Goal: Task Accomplishment & Management: Manage account settings

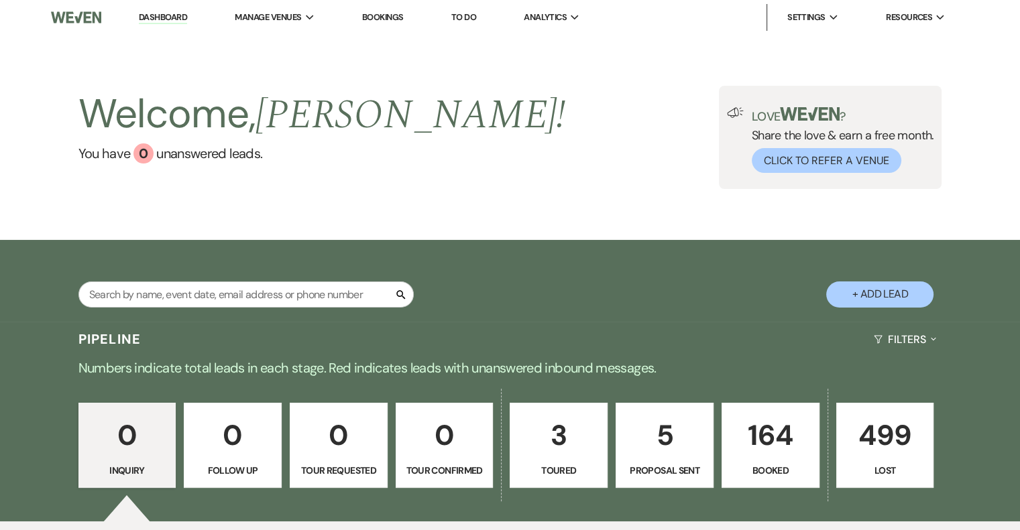
click at [782, 444] on p "164" at bounding box center [770, 435] width 80 height 45
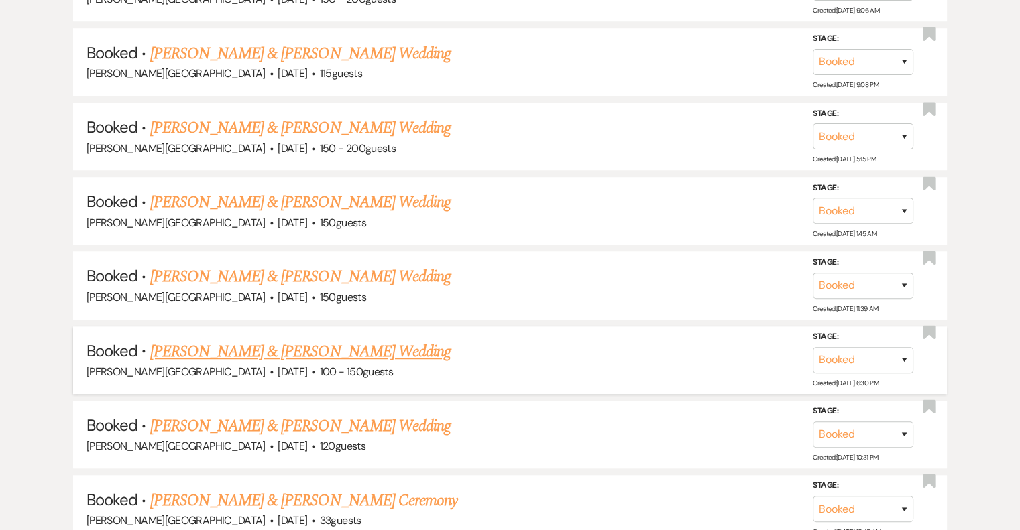
scroll to position [1005, 0]
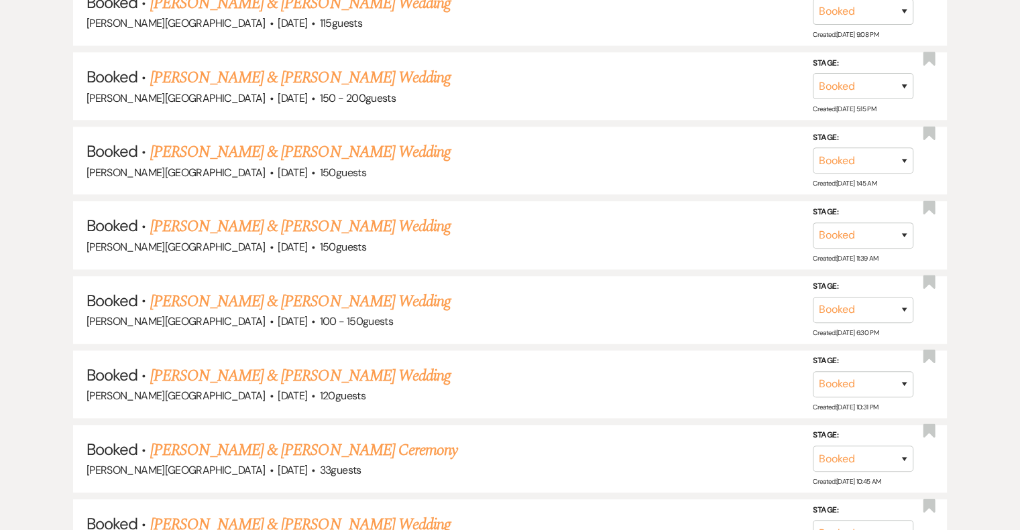
drag, startPoint x: 379, startPoint y: 444, endPoint x: 468, endPoint y: 409, distance: 95.3
click at [379, 444] on link "[PERSON_NAME] & [PERSON_NAME] Ceremony" at bounding box center [304, 450] width 308 height 24
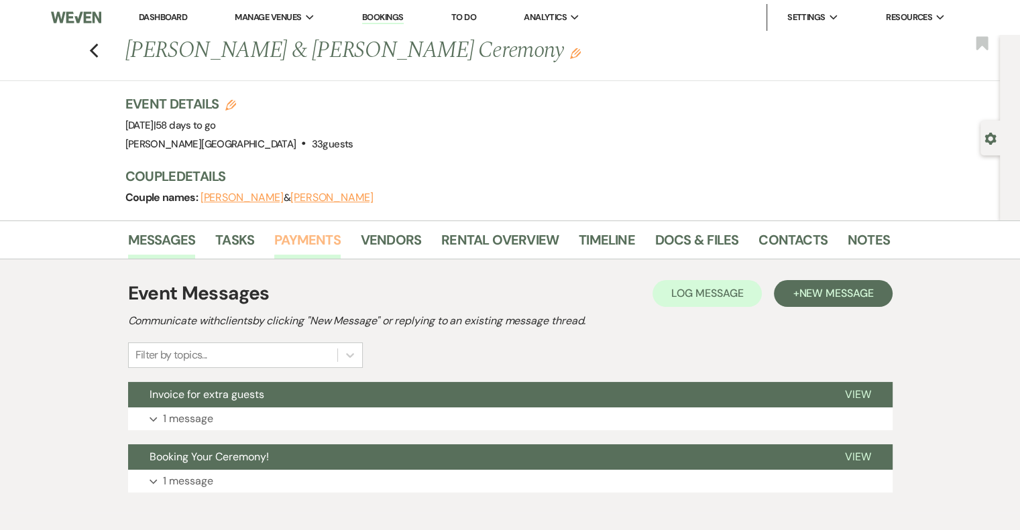
click at [318, 243] on link "Payments" at bounding box center [307, 243] width 66 height 29
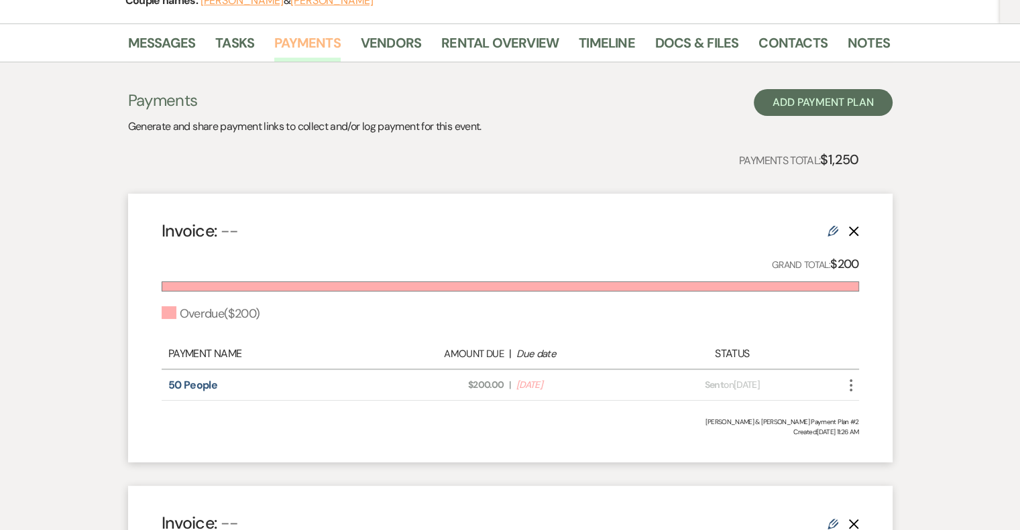
scroll to position [268, 0]
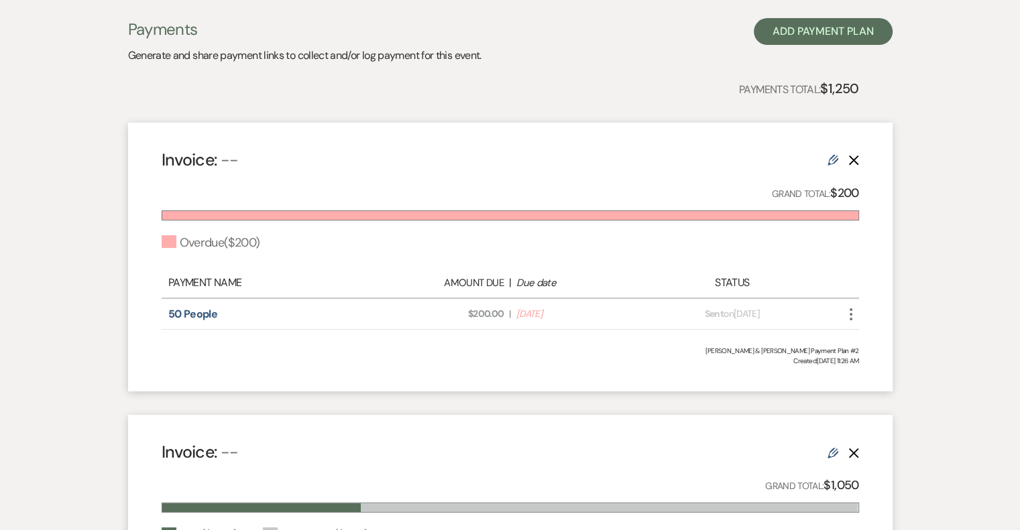
click at [851, 314] on use "button" at bounding box center [850, 314] width 3 height 12
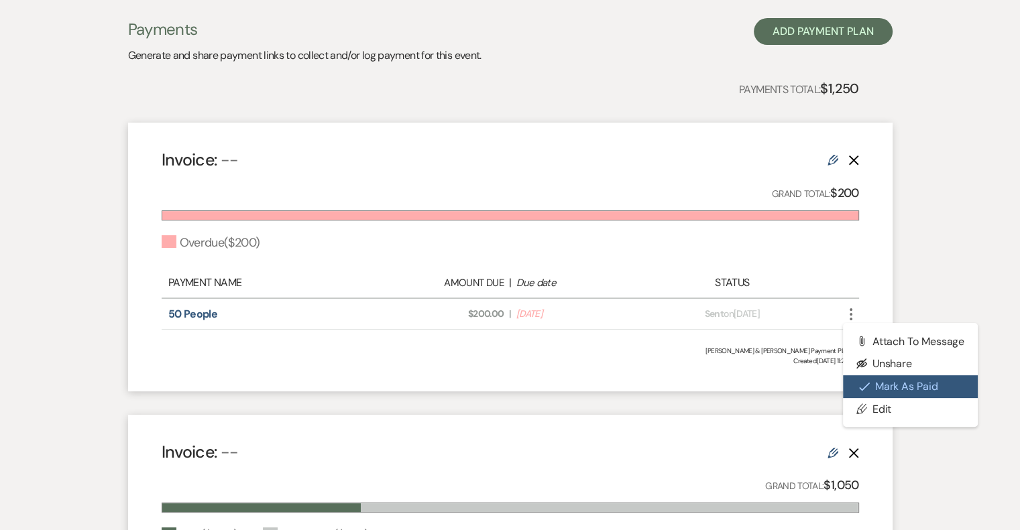
click at [903, 387] on button "Check [PERSON_NAME] [PERSON_NAME] as Paid" at bounding box center [910, 386] width 135 height 23
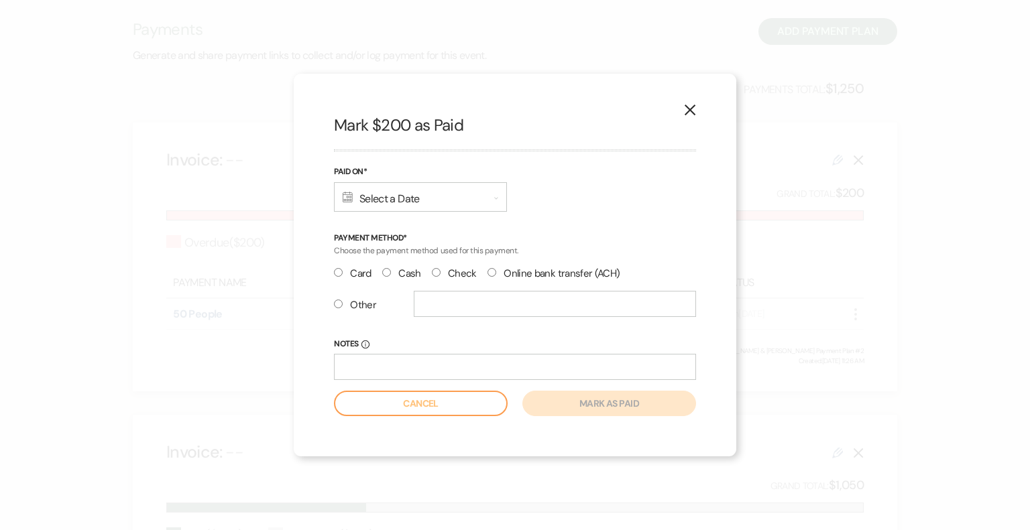
click at [338, 306] on input "Other" at bounding box center [338, 304] width 9 height 9
radio input "true"
click at [447, 306] on input "text" at bounding box center [555, 304] width 282 height 26
type input "Zelle"
click at [379, 186] on div "Calendar Select a Date Expand" at bounding box center [420, 196] width 173 height 29
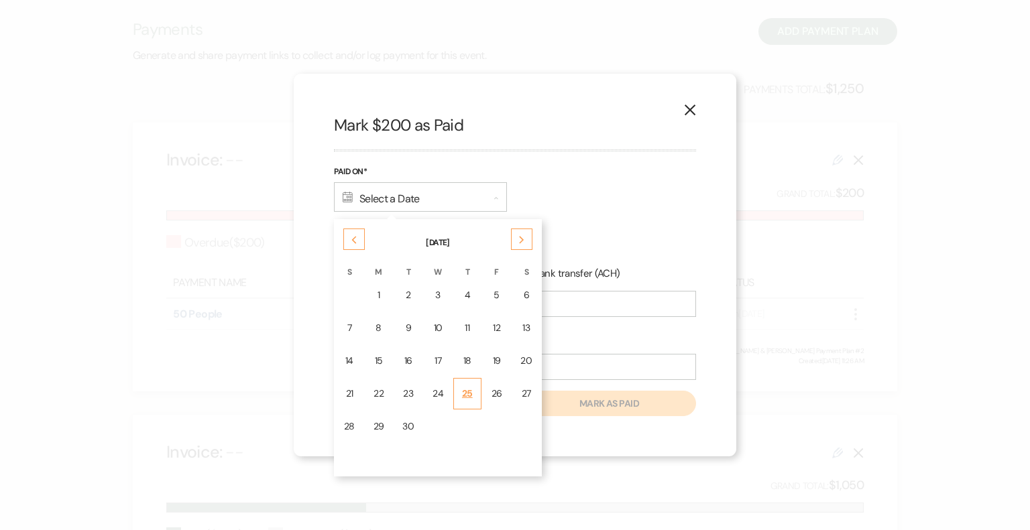
click at [467, 391] on div "25" at bounding box center [467, 394] width 11 height 14
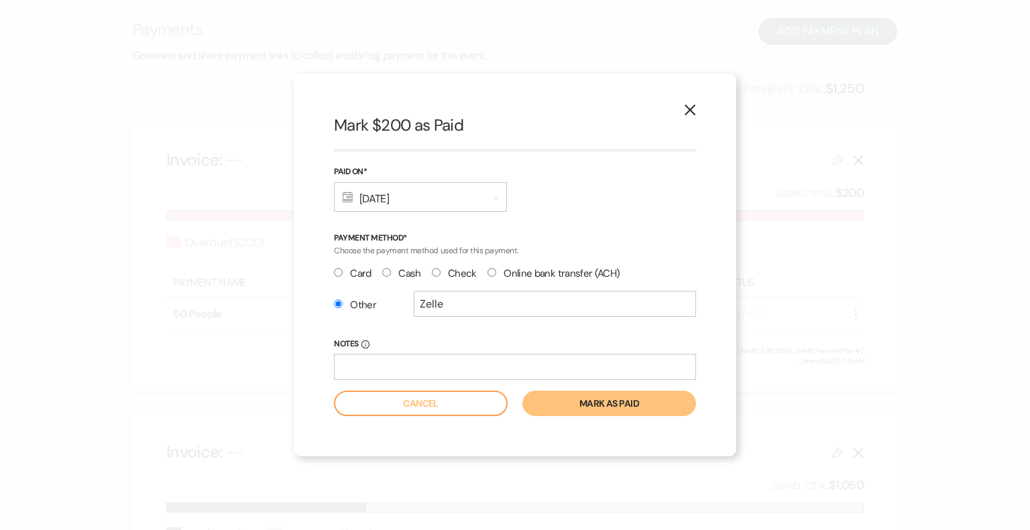
click at [594, 406] on button "Mark as paid" at bounding box center [609, 403] width 174 height 25
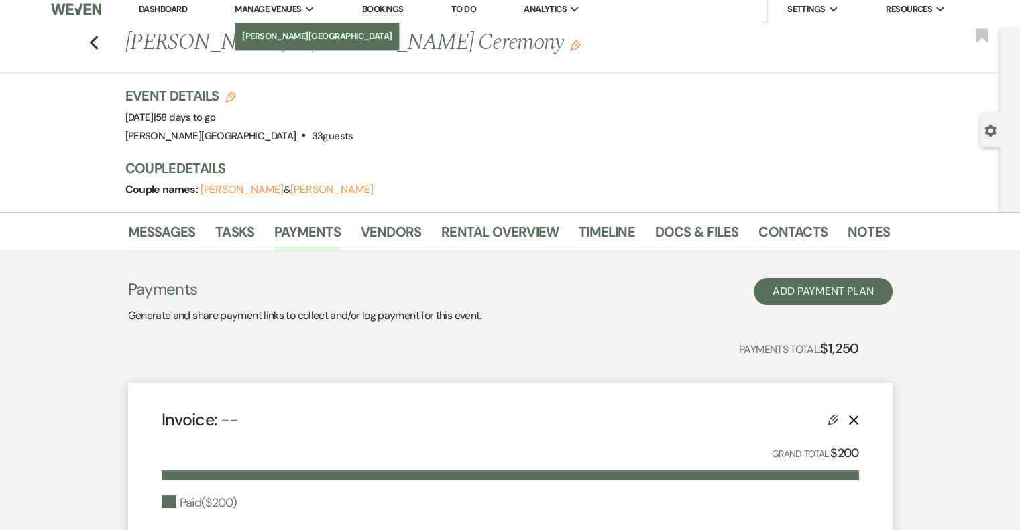
scroll to position [0, 0]
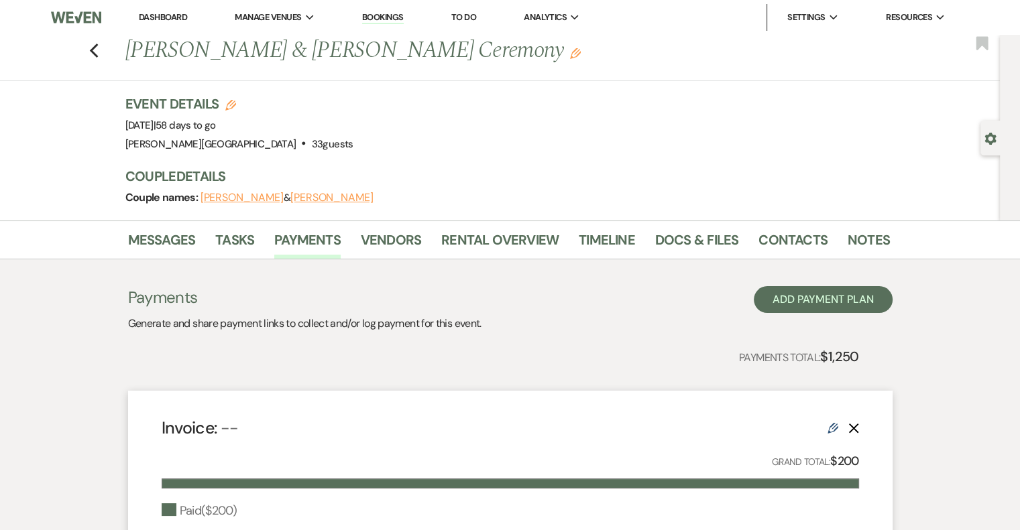
click at [169, 13] on link "Dashboard" at bounding box center [163, 16] width 48 height 11
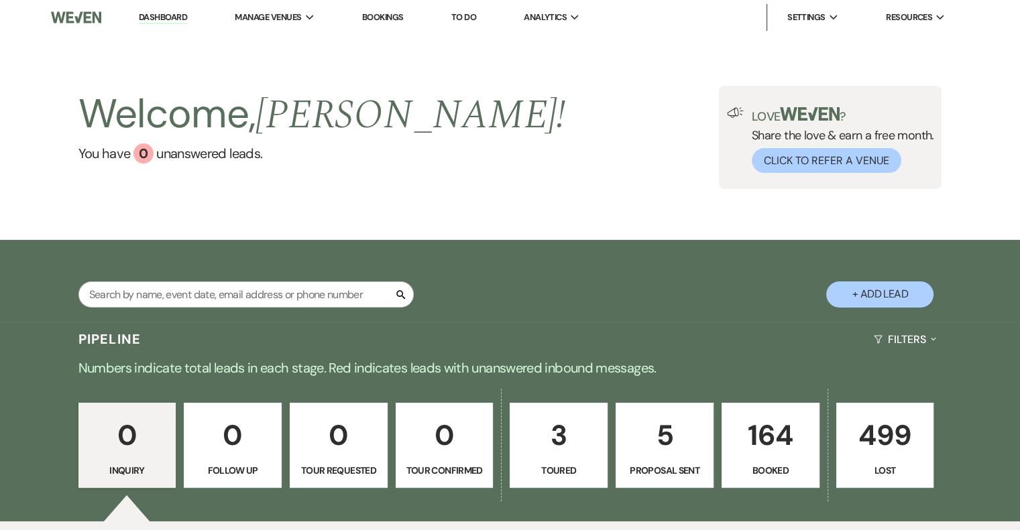
click at [796, 456] on p "164" at bounding box center [770, 435] width 80 height 45
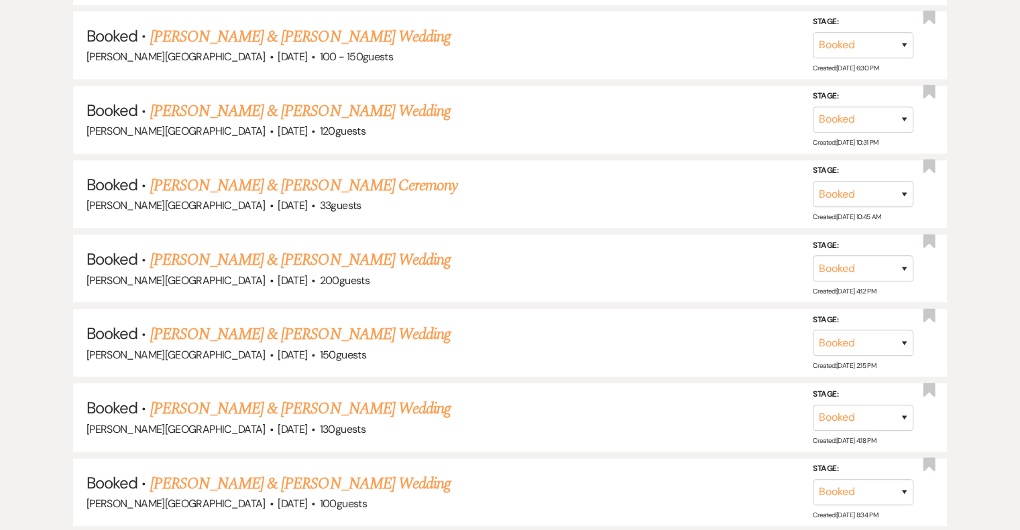
scroll to position [1341, 0]
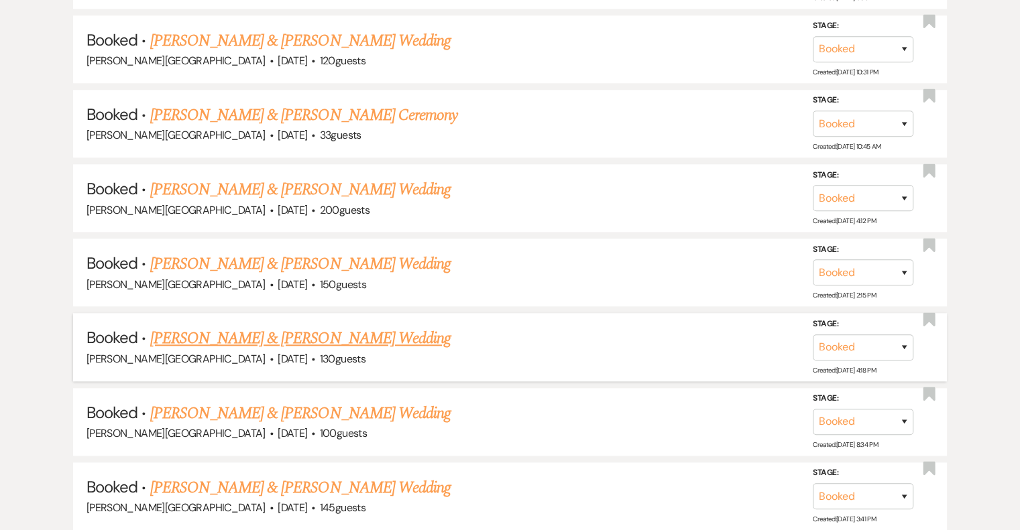
click at [369, 330] on link "[PERSON_NAME] & [PERSON_NAME] Wedding" at bounding box center [300, 338] width 300 height 24
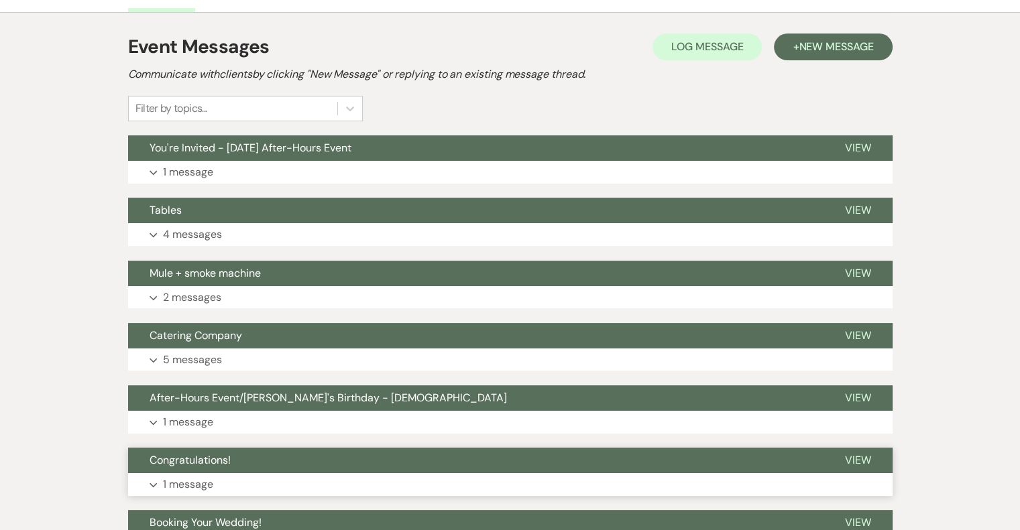
scroll to position [402, 0]
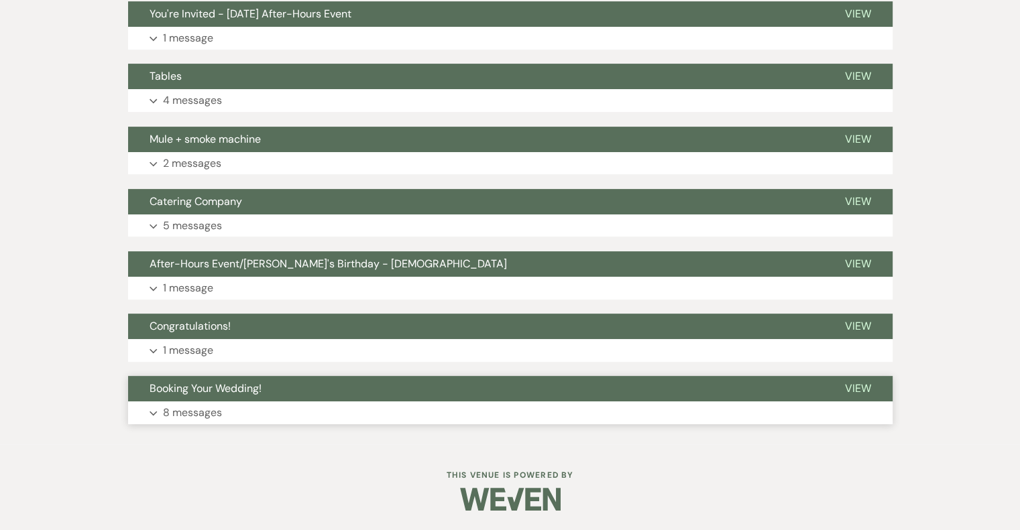
click at [209, 414] on p "8 messages" at bounding box center [192, 412] width 59 height 17
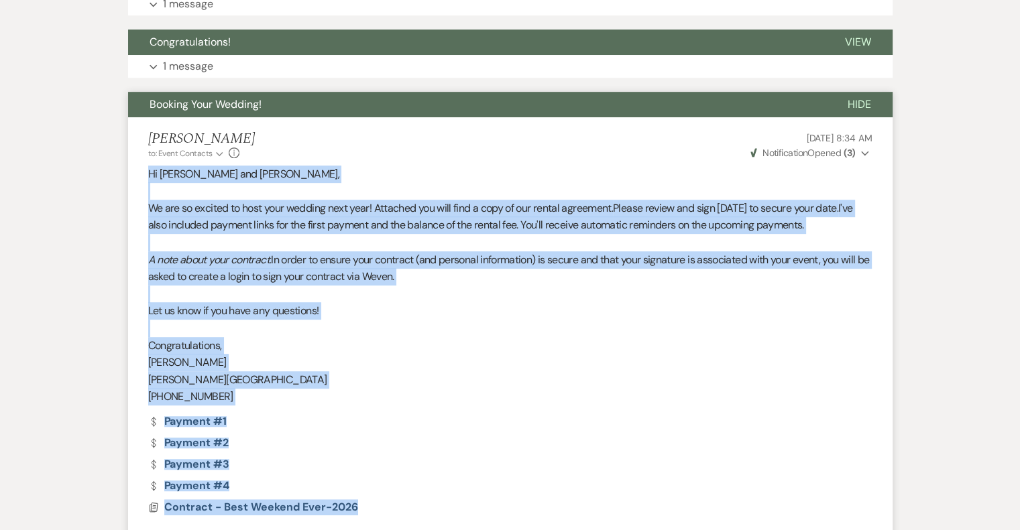
scroll to position [703, 0]
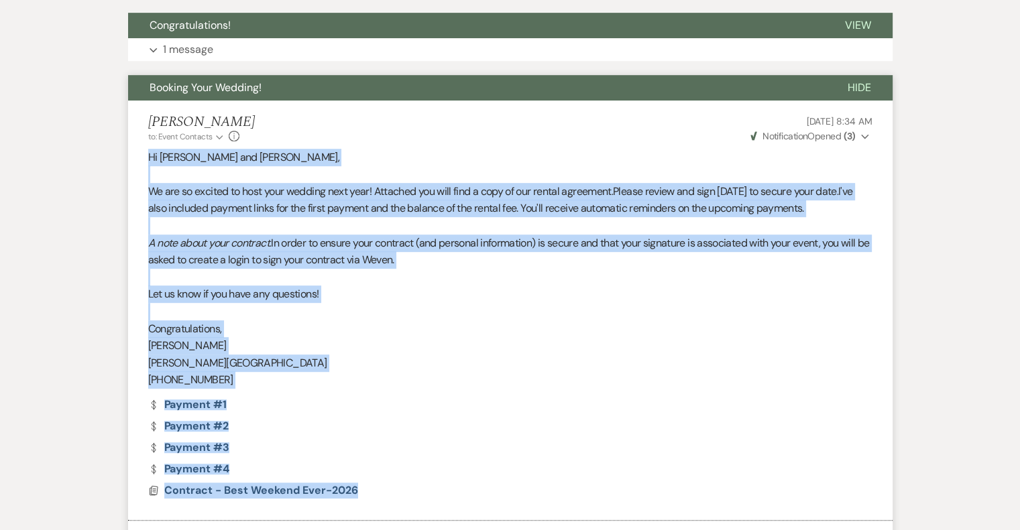
drag, startPoint x: 149, startPoint y: 190, endPoint x: 642, endPoint y: 514, distance: 590.5
click at [642, 514] on li "[PERSON_NAME] to: Event Contacts Expand Info [DATE] 8:34 AM Weven Check Notific…" at bounding box center [510, 311] width 764 height 420
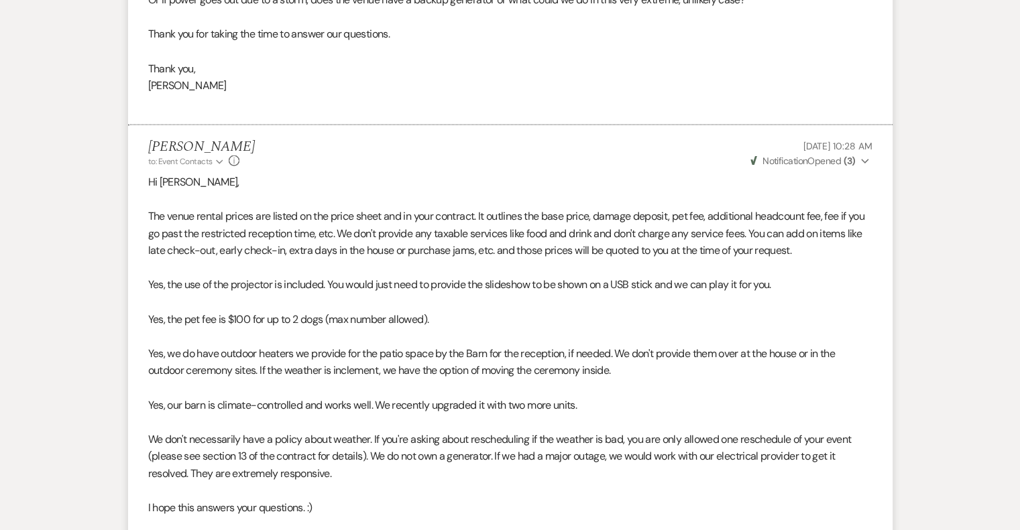
scroll to position [3242, 0]
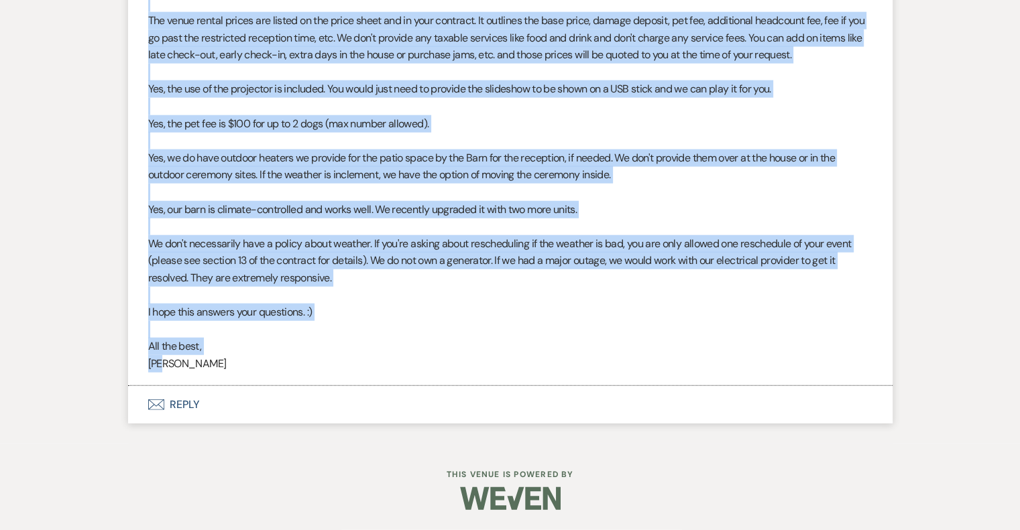
click at [272, 371] on p "[PERSON_NAME]" at bounding box center [510, 363] width 724 height 17
copy ul "Lo Ipsumdo sit Ametcon, Ad eli se doeiusm te inci utla etdolor magn aliq! Enima…"
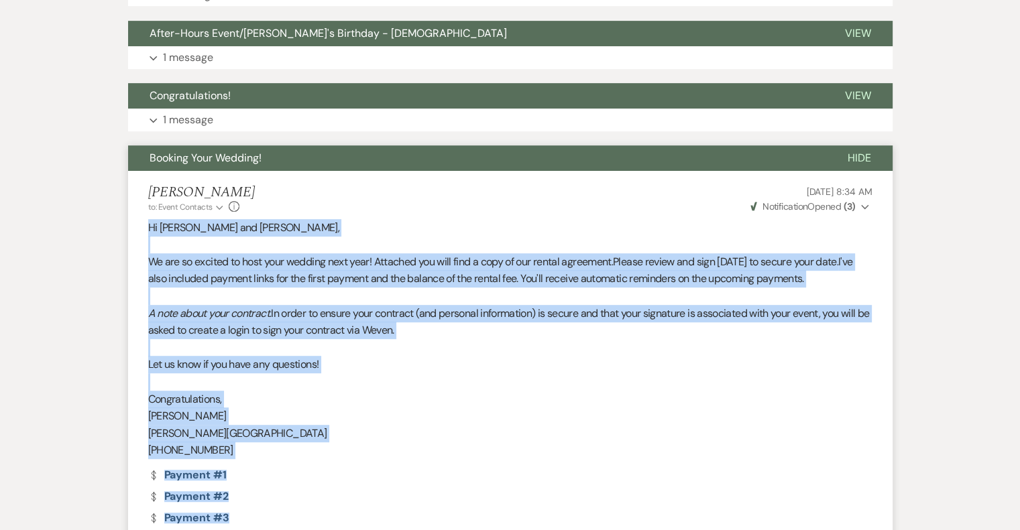
scroll to position [628, 0]
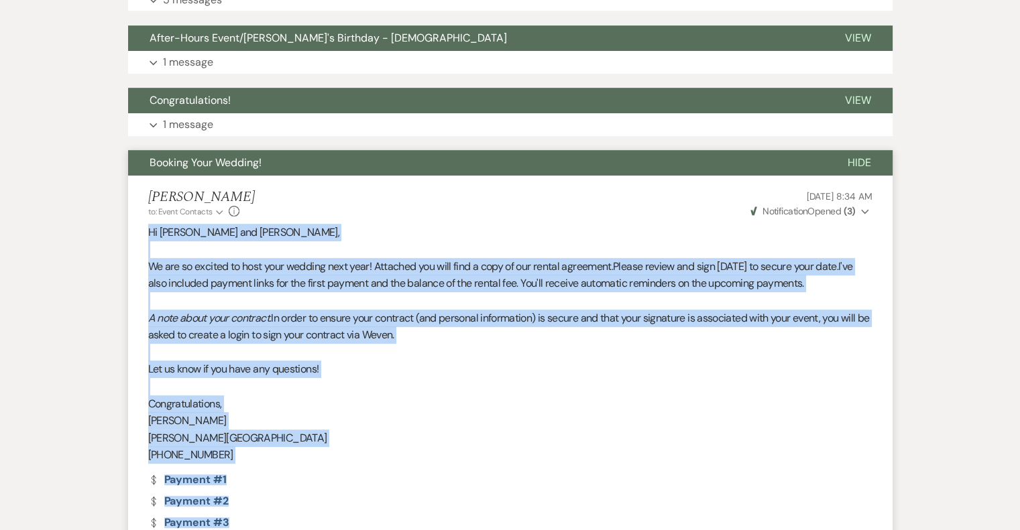
click at [215, 167] on span "Booking Your Wedding!" at bounding box center [205, 163] width 112 height 14
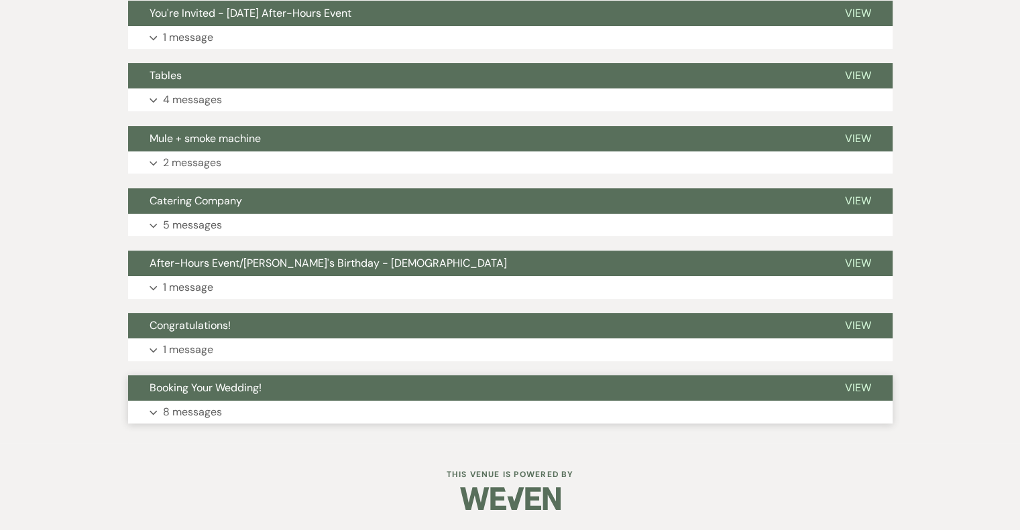
scroll to position [402, 0]
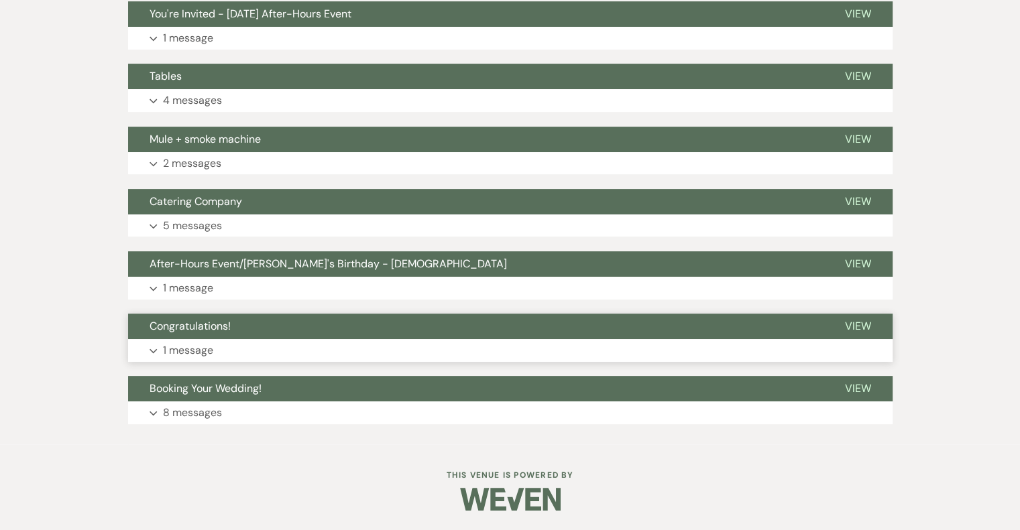
click at [203, 350] on p "1 message" at bounding box center [188, 350] width 50 height 17
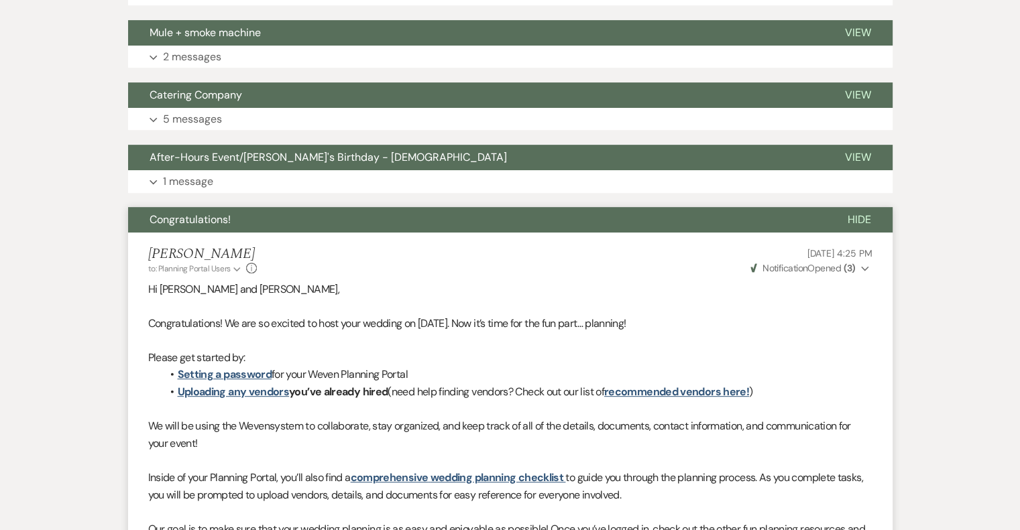
scroll to position [508, 0]
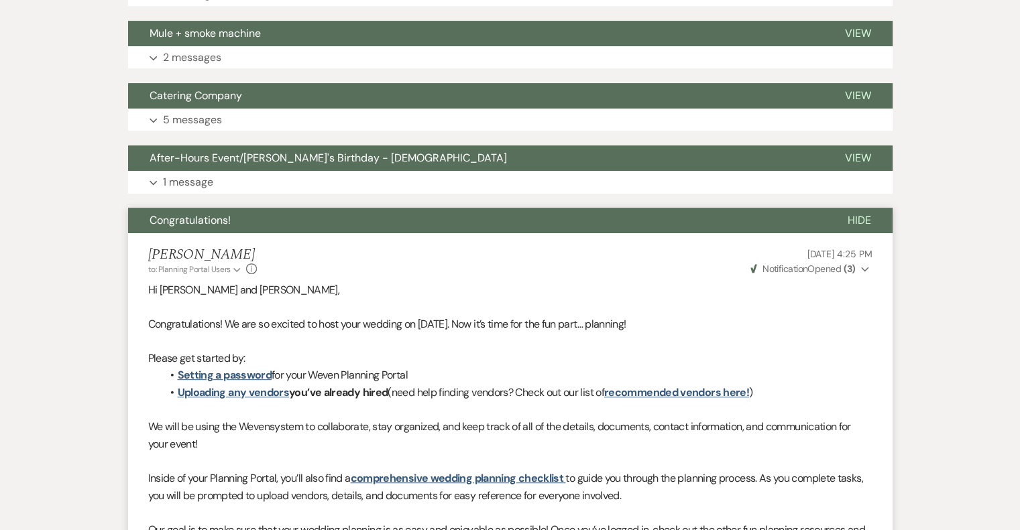
click at [185, 221] on span "Congratulations!" at bounding box center [189, 220] width 81 height 14
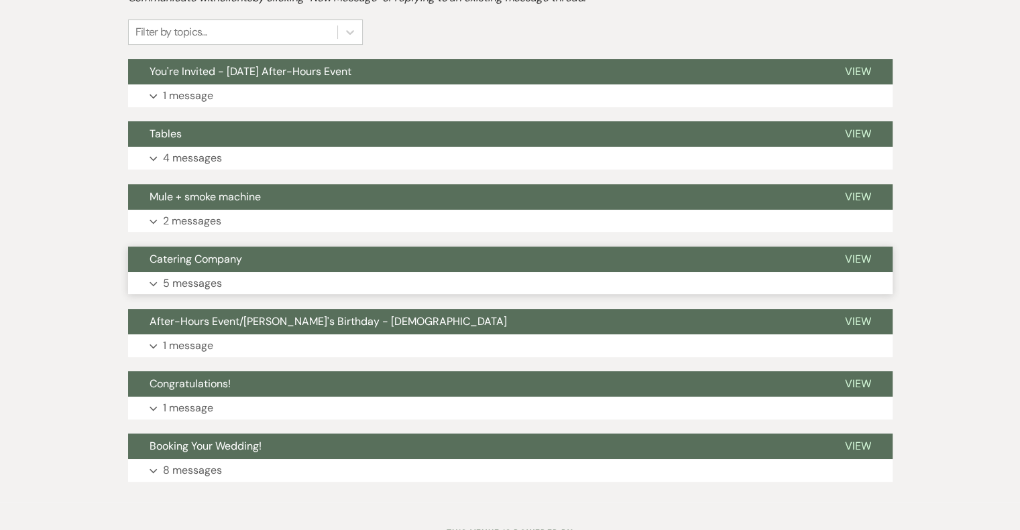
scroll to position [335, 0]
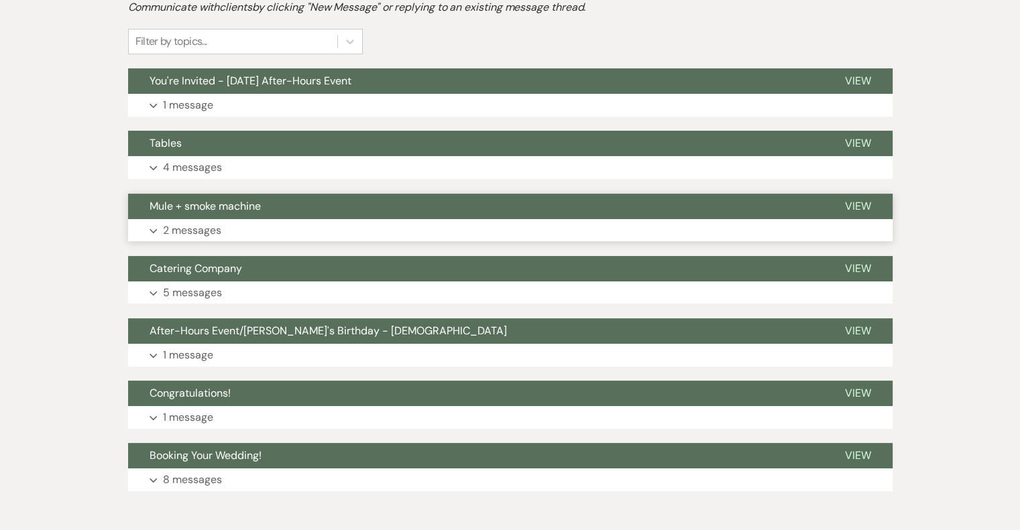
click at [208, 233] on p "2 messages" at bounding box center [192, 230] width 58 height 17
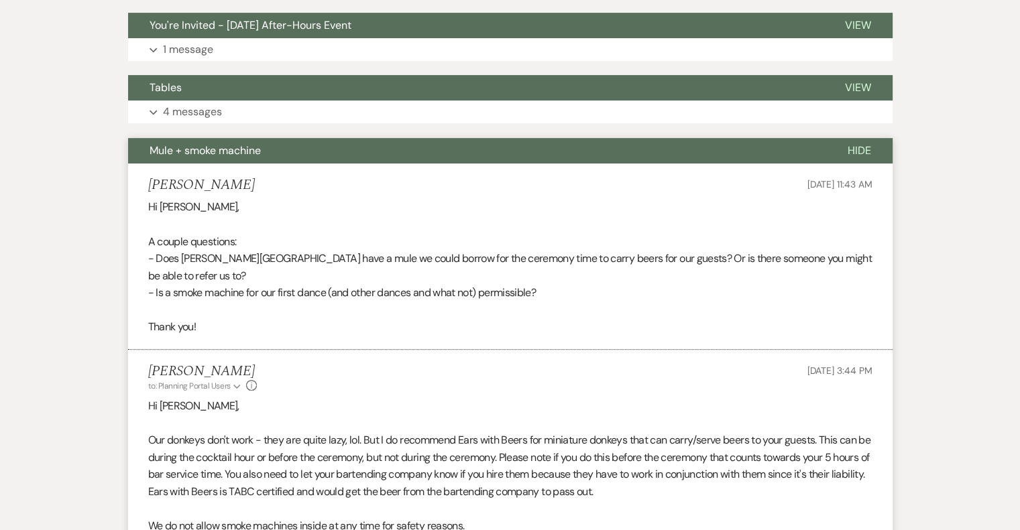
scroll to position [402, 0]
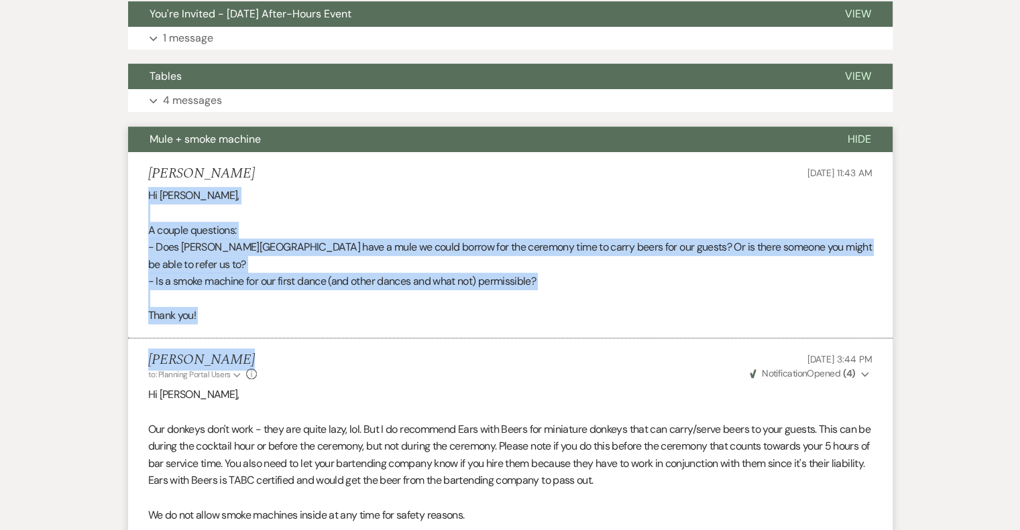
drag, startPoint x: 147, startPoint y: 194, endPoint x: 402, endPoint y: 345, distance: 296.0
click at [402, 344] on ul "[PERSON_NAME] [DATE] 11:43 AM Hi [PERSON_NAME], A couple questions: - Does [PER…" at bounding box center [510, 388] width 764 height 472
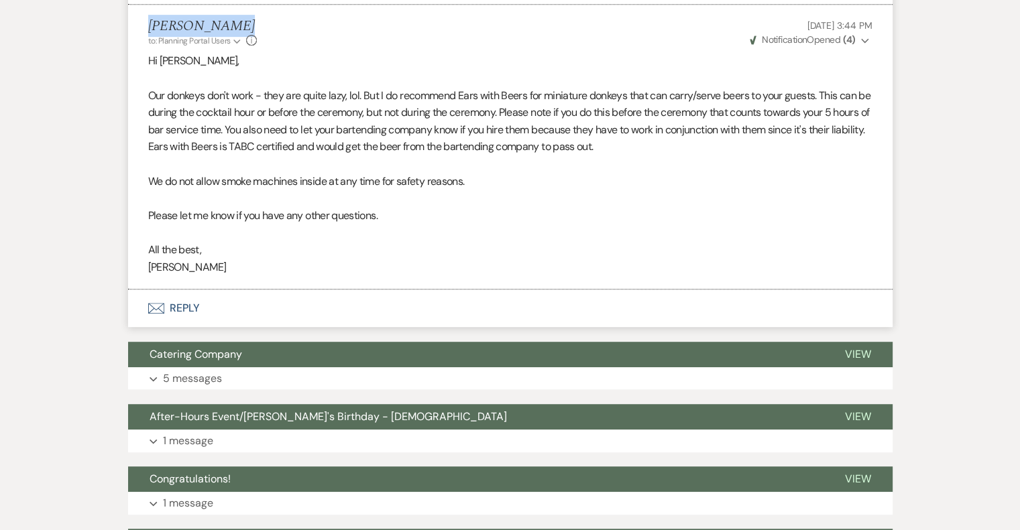
scroll to position [737, 0]
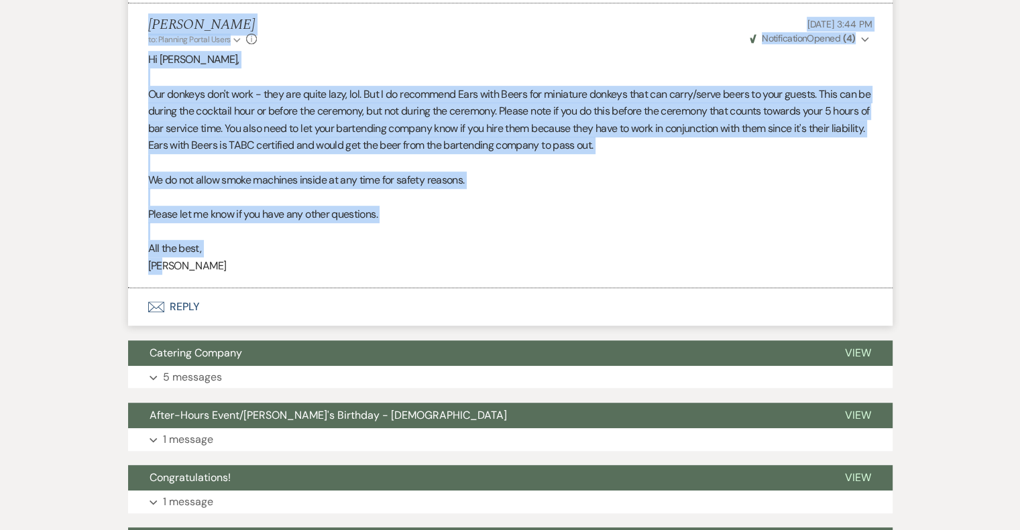
click at [257, 271] on p "[PERSON_NAME]" at bounding box center [510, 265] width 724 height 17
copy ul "Hi [PERSON_NAME], A couple questions: - Does [PERSON_NAME][GEOGRAPHIC_DATA] hav…"
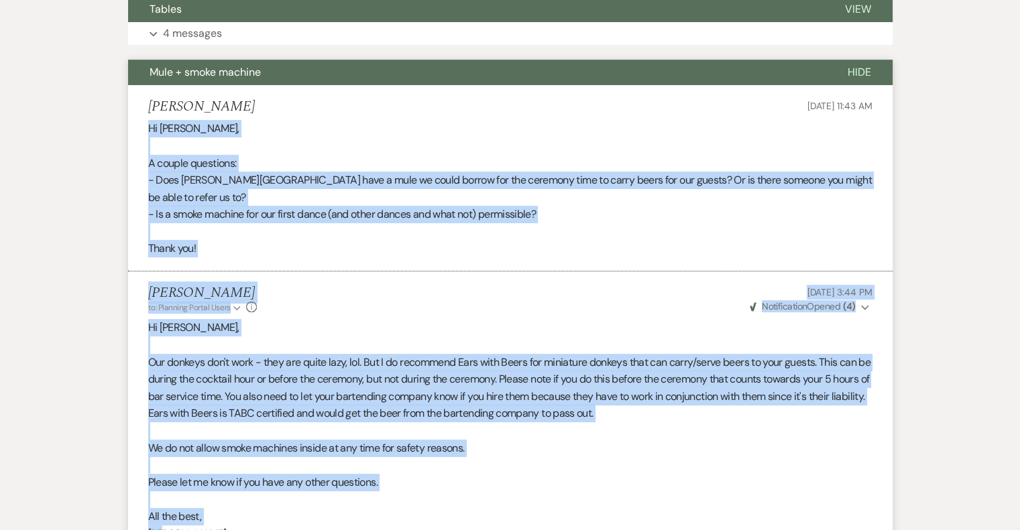
scroll to position [402, 0]
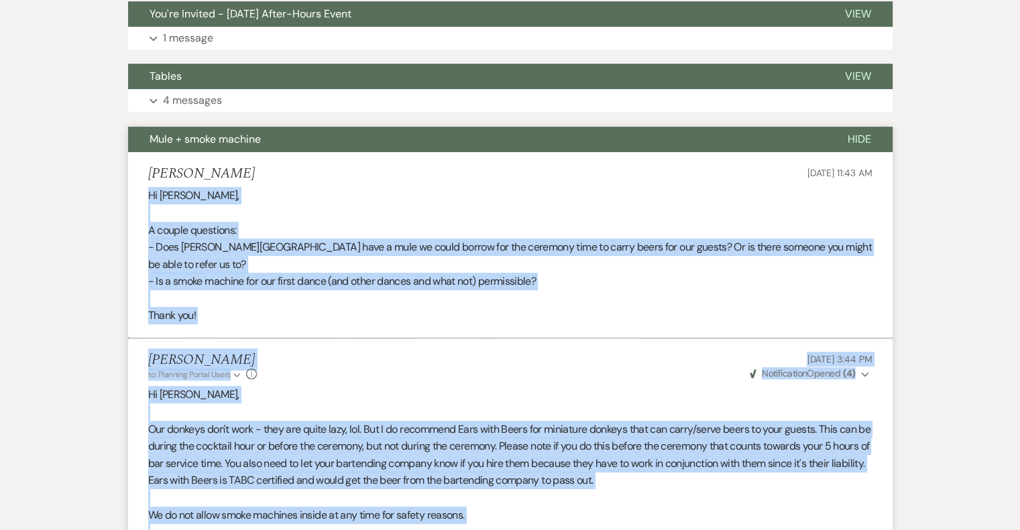
click at [245, 140] on span "Mule + smoke machine" at bounding box center [204, 139] width 111 height 14
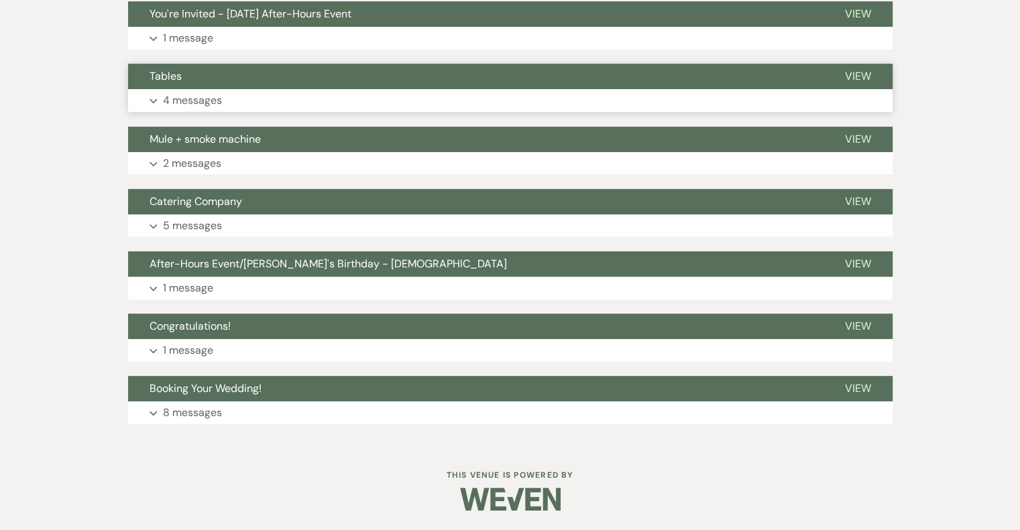
click at [182, 76] on button "Tables" at bounding box center [475, 76] width 695 height 25
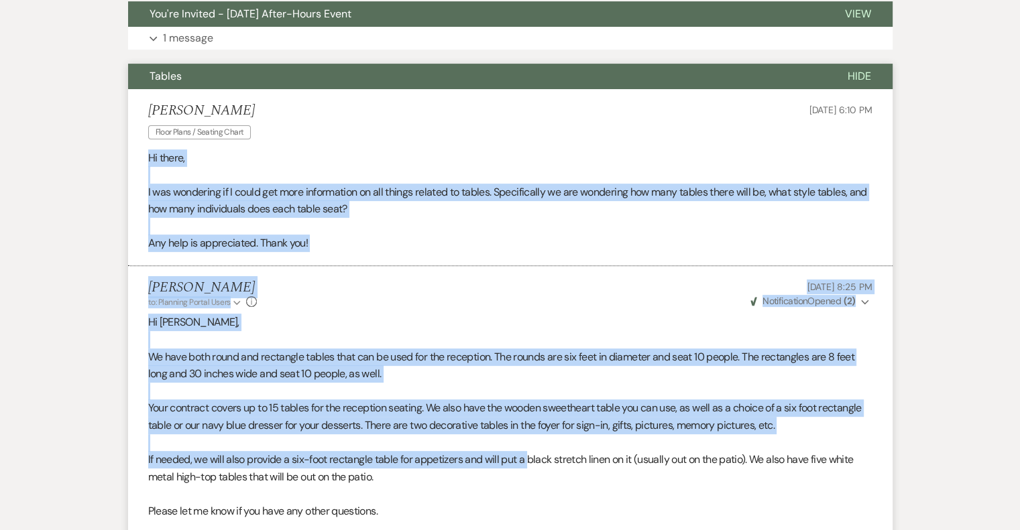
drag, startPoint x: 147, startPoint y: 156, endPoint x: 531, endPoint y: 460, distance: 489.5
click at [531, 460] on ul "[PERSON_NAME] Floor Plans / Seating Chart [DATE] 6:10 PM Hi there, I was wonder…" at bounding box center [510, 473] width 764 height 769
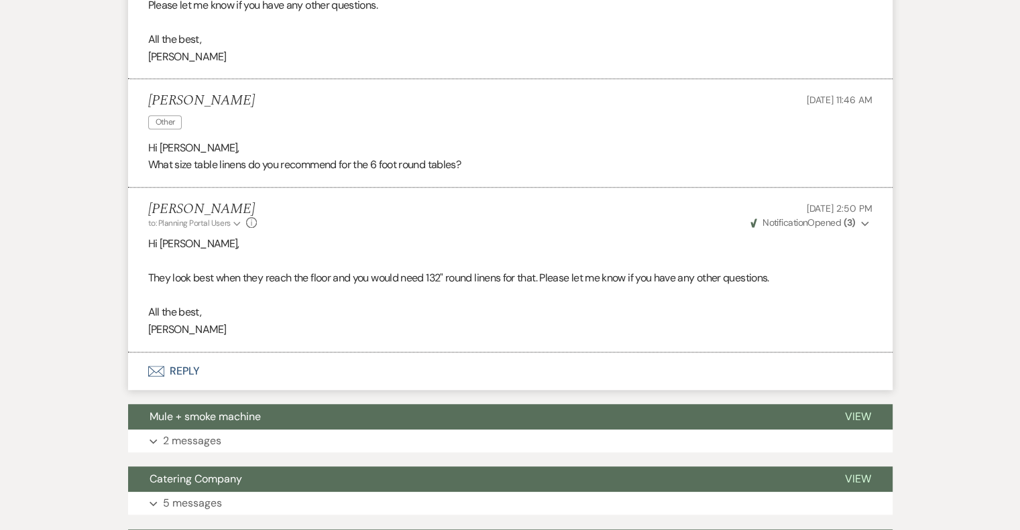
scroll to position [938, 0]
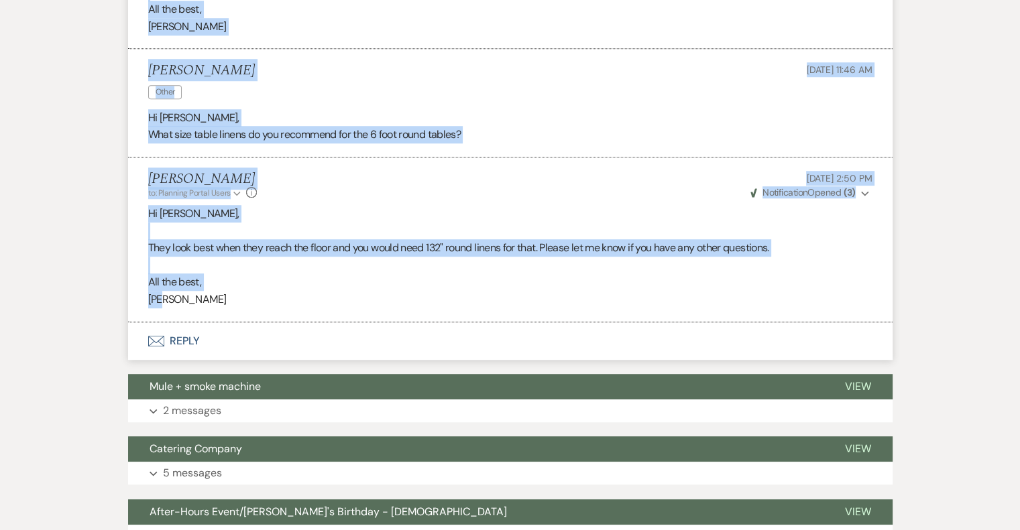
click at [263, 292] on p "[PERSON_NAME]" at bounding box center [510, 299] width 724 height 17
copy ul "Hi there, I was wondering if I could get more information on all things related…"
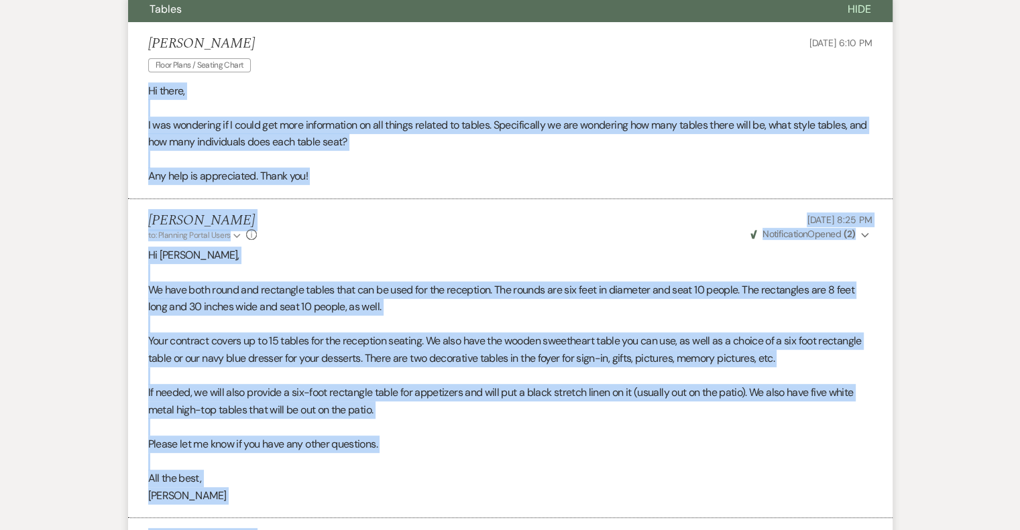
scroll to position [335, 0]
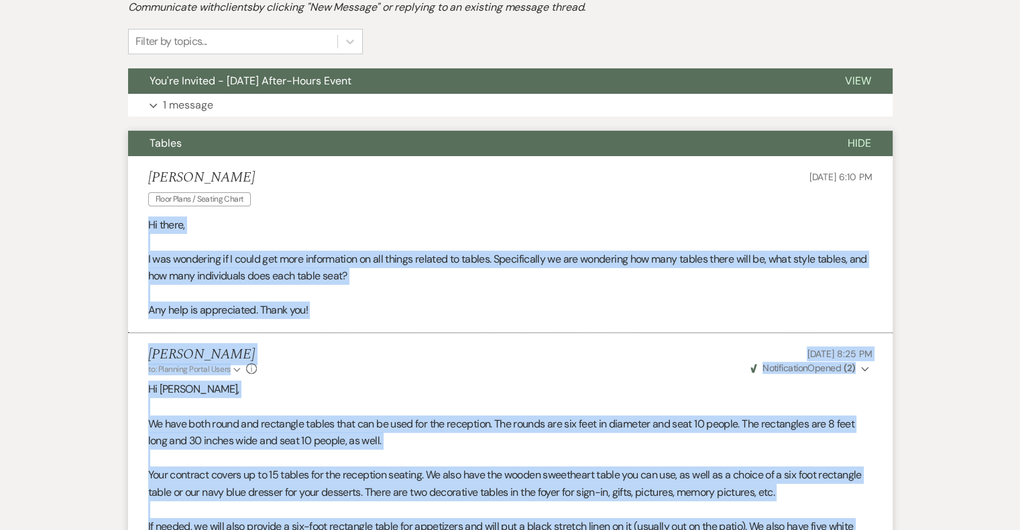
click at [166, 145] on span "Tables" at bounding box center [165, 143] width 32 height 14
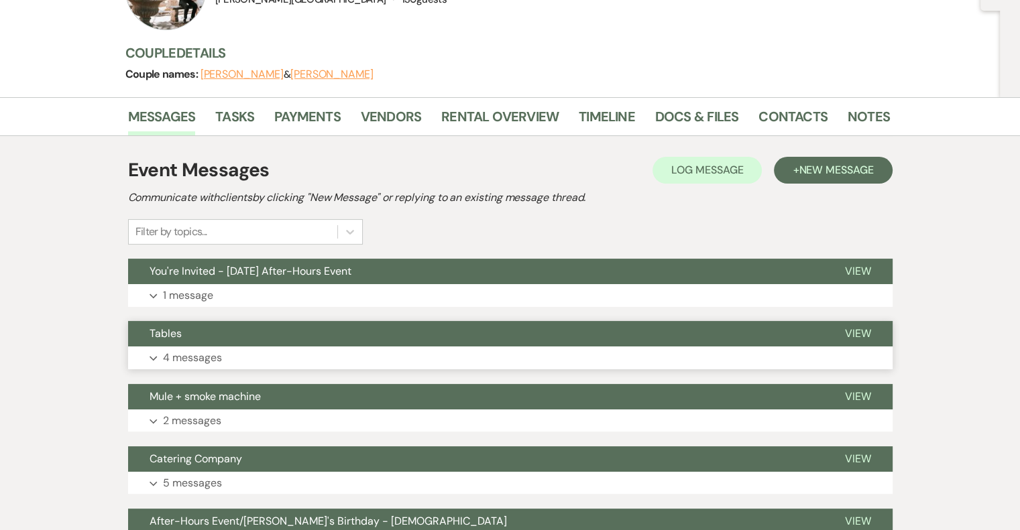
scroll to position [134, 0]
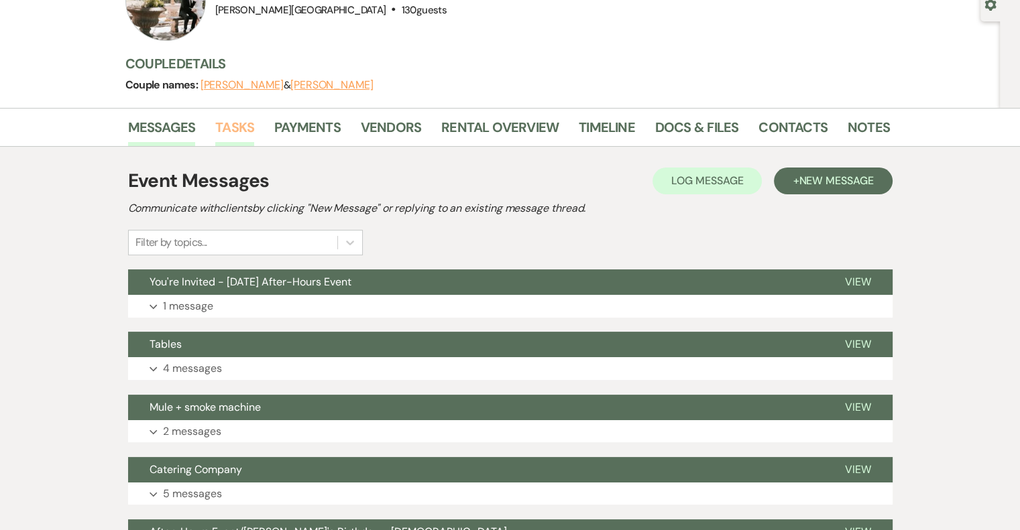
click at [231, 124] on link "Tasks" at bounding box center [234, 131] width 39 height 29
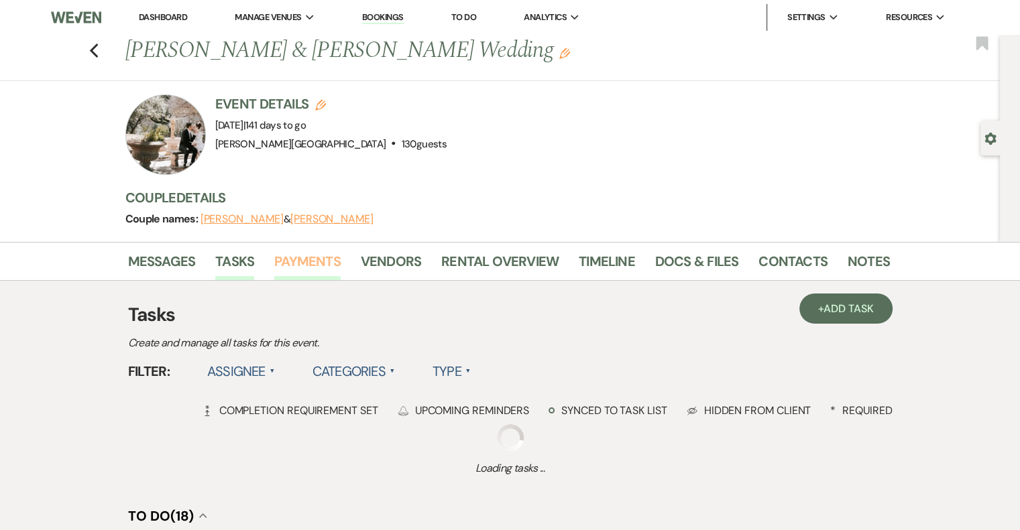
click at [324, 257] on link "Payments" at bounding box center [307, 265] width 66 height 29
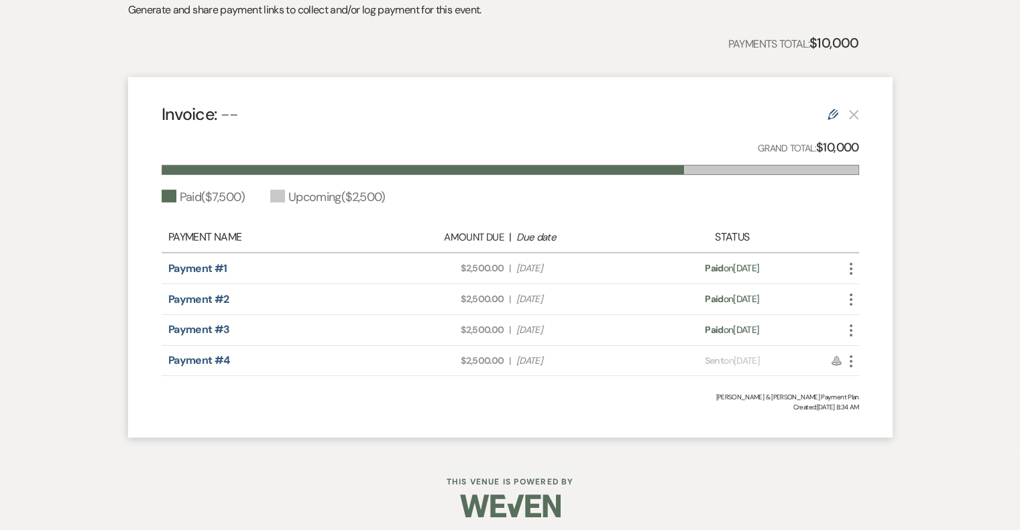
scroll to position [201, 0]
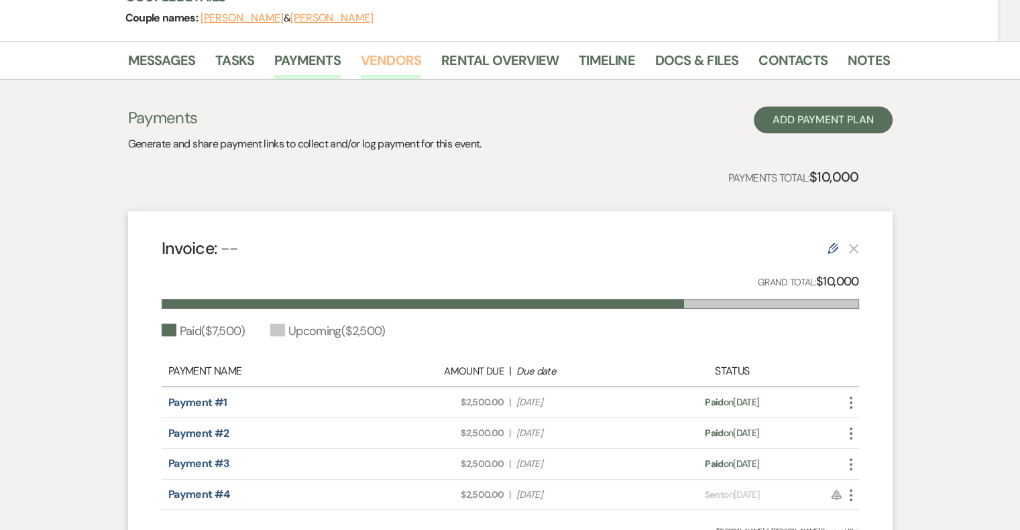
click at [381, 57] on link "Vendors" at bounding box center [391, 64] width 60 height 29
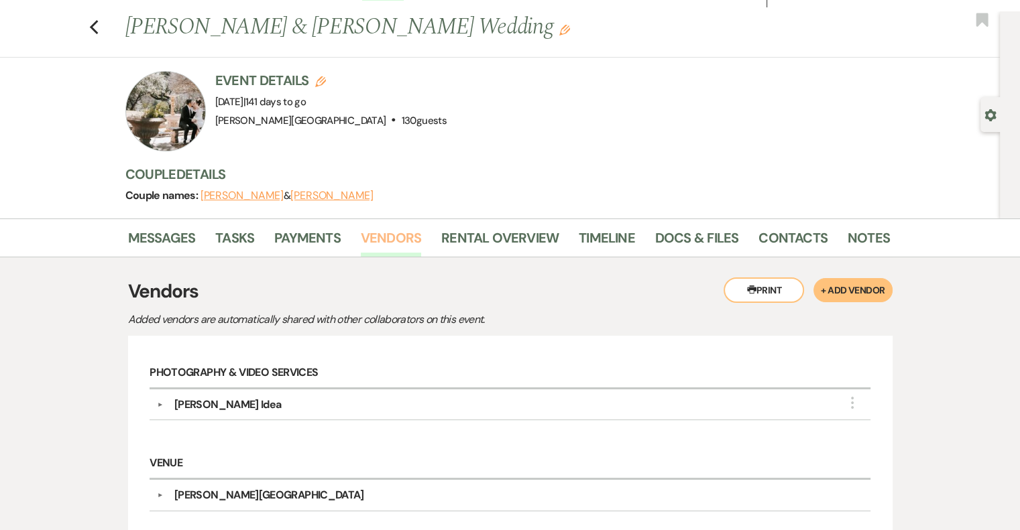
scroll to position [90, 0]
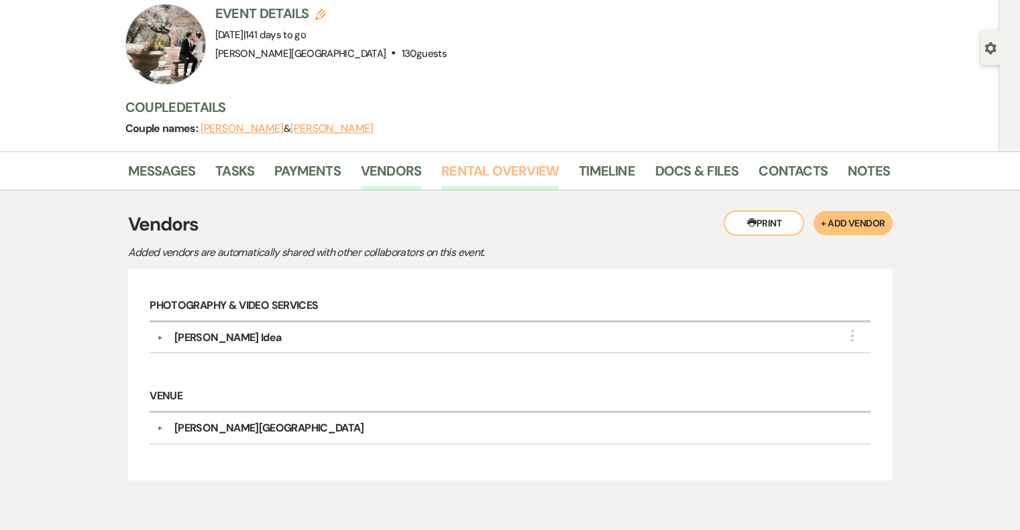
click at [526, 172] on link "Rental Overview" at bounding box center [499, 174] width 117 height 29
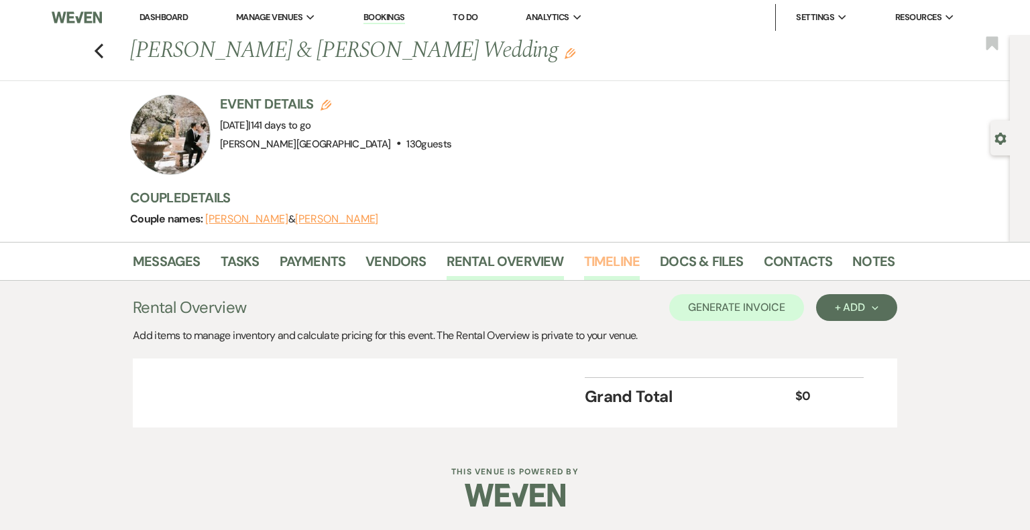
click at [609, 266] on link "Timeline" at bounding box center [612, 265] width 56 height 29
